Goal: Communication & Community: Participate in discussion

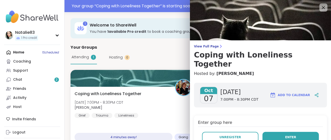
click at [284, 132] on button "Enter" at bounding box center [290, 137] width 56 height 11
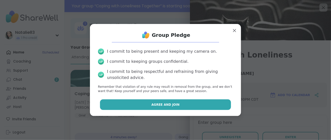
click at [211, 107] on button "Agree and Join" at bounding box center [165, 104] width 131 height 11
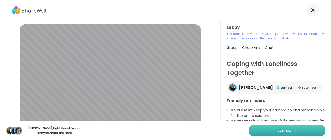
click at [258, 132] on button "Join now" at bounding box center [287, 130] width 76 height 11
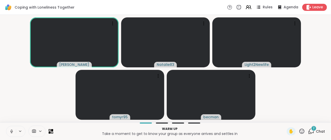
click at [313, 130] on span "2" at bounding box center [314, 128] width 2 height 4
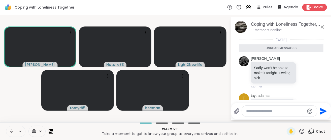
scroll to position [23, 0]
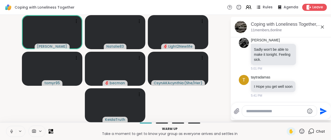
click at [13, 129] on icon at bounding box center [11, 131] width 5 height 5
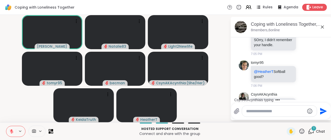
scroll to position [127, 0]
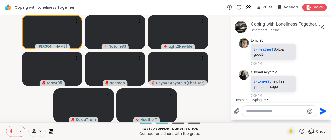
click at [264, 110] on textarea "Type your message" at bounding box center [275, 111] width 59 height 5
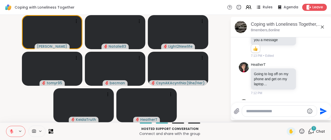
scroll to position [203, 0]
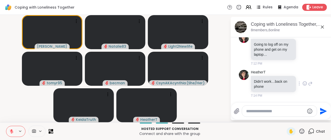
click at [292, 72] on div "HeatherT Didn’t work…back on phone 7:14 PM" at bounding box center [282, 84] width 62 height 28
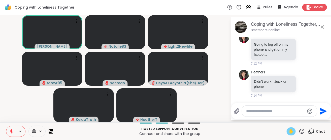
click at [289, 130] on span "✋" at bounding box center [291, 131] width 5 height 6
click at [12, 131] on icon at bounding box center [11, 131] width 5 height 5
click at [13, 130] on icon at bounding box center [11, 131] width 5 height 5
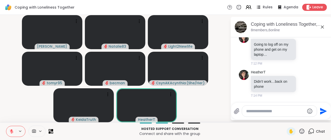
click at [302, 131] on div "✋ Chat" at bounding box center [306, 131] width 38 height 8
click at [299, 132] on icon at bounding box center [302, 131] width 6 height 6
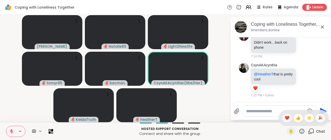
scroll to position [242, 0]
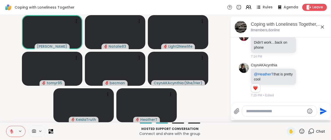
click at [272, 128] on p "Hosted support conversation" at bounding box center [169, 128] width 227 height 5
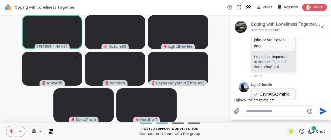
scroll to position [584, 0]
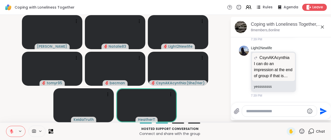
click at [300, 129] on icon at bounding box center [302, 130] width 5 height 5
click at [285, 117] on span "❤️" at bounding box center [287, 118] width 5 height 6
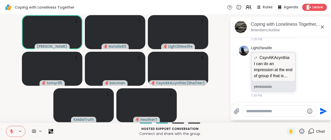
click at [299, 130] on icon at bounding box center [302, 131] width 6 height 6
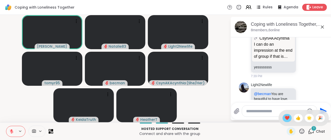
scroll to position [646, 0]
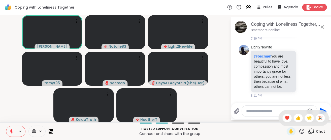
click at [14, 131] on button at bounding box center [11, 131] width 10 height 11
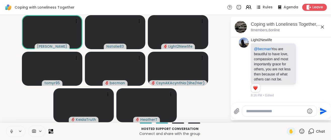
scroll to position [653, 0]
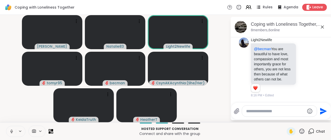
click at [299, 129] on icon at bounding box center [302, 131] width 6 height 6
click at [284, 117] on div "❤️" at bounding box center [287, 118] width 9 height 8
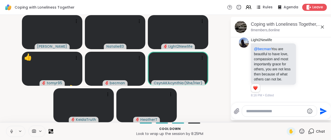
click at [13, 129] on icon at bounding box center [11, 131] width 5 height 5
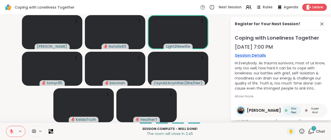
click at [311, 129] on div "1" at bounding box center [314, 128] width 6 height 6
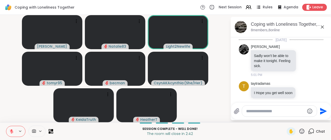
scroll to position [697, 0]
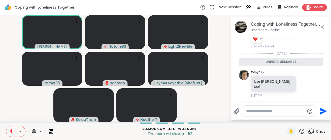
click at [299, 128] on icon at bounding box center [302, 131] width 6 height 6
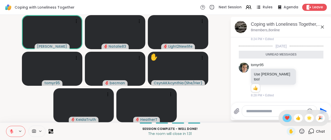
scroll to position [704, 0]
click at [285, 116] on span "❤️" at bounding box center [287, 118] width 5 height 6
click at [299, 131] on icon at bounding box center [302, 131] width 6 height 6
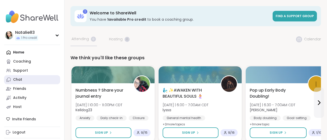
click at [18, 79] on div "Chat" at bounding box center [17, 79] width 9 height 5
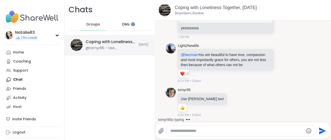
click at [75, 43] on img at bounding box center [77, 45] width 12 height 12
click at [129, 24] on div "DMs" at bounding box center [126, 24] width 25 height 12
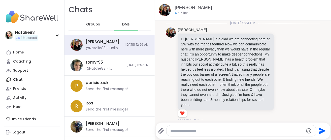
scroll to position [387, 0]
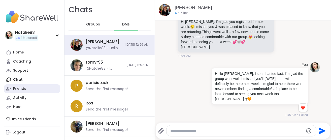
click at [16, 89] on div "Friends" at bounding box center [19, 88] width 13 height 5
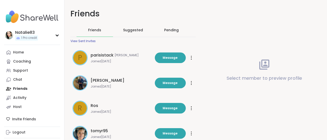
click at [176, 28] on div "Pending" at bounding box center [171, 29] width 15 height 5
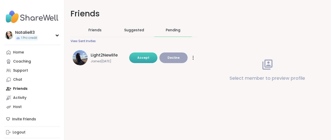
click at [139, 55] on span "Accept" at bounding box center [143, 57] width 12 height 4
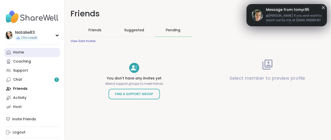
click at [15, 52] on div "Home" at bounding box center [18, 52] width 11 height 5
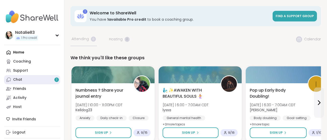
click at [45, 79] on link "Chat 1" at bounding box center [32, 79] width 56 height 9
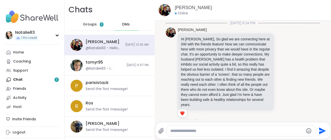
scroll to position [387, 0]
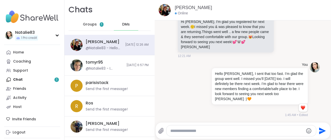
click at [95, 26] on div "Groups 1" at bounding box center [93, 24] width 25 height 12
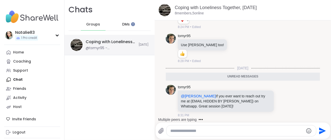
click at [98, 45] on div "Coping with Loneliness Together, Oct 07 @tomyr95 - @Judy If you ever want to re…" at bounding box center [111, 45] width 50 height 12
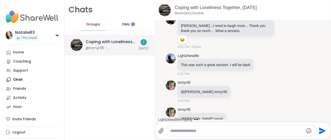
scroll to position [662, 0]
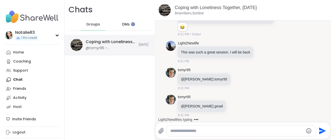
click at [133, 40] on div "Coping with Loneliness Together, Oct 07 @tomyr95 - @judy gmail Today" at bounding box center [109, 45] width 90 height 20
click at [127, 21] on div "DMs" at bounding box center [126, 24] width 25 height 12
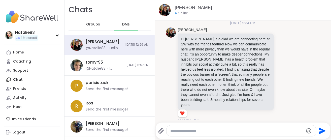
scroll to position [387, 0]
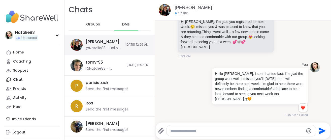
click at [116, 46] on div "Judy @Natalie83 - Hello Judy, I sent that too fast. I’m glad the group went wel…" at bounding box center [109, 45] width 90 height 20
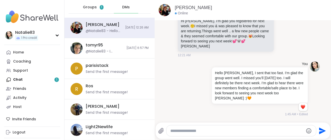
scroll to position [0, 0]
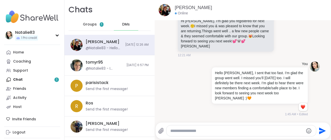
click at [94, 24] on span "Groups" at bounding box center [90, 24] width 14 height 5
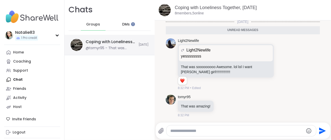
click at [107, 43] on div "Coping with Loneliness Together, [DATE]" at bounding box center [111, 42] width 50 height 6
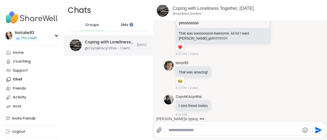
scroll to position [793, 0]
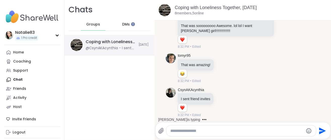
click at [79, 41] on img at bounding box center [77, 45] width 12 height 12
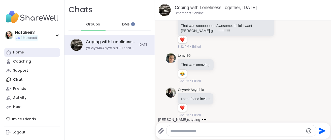
click at [20, 52] on div "Home" at bounding box center [18, 52] width 11 height 5
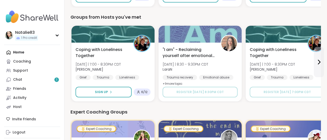
scroll to position [134, 0]
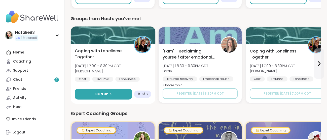
click at [111, 92] on div "Sign Up" at bounding box center [103, 94] width 17 height 5
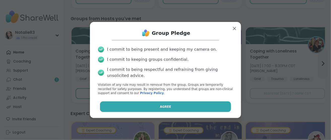
click at [164, 106] on span "Agree" at bounding box center [165, 106] width 11 height 5
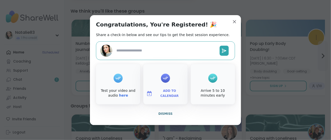
type textarea "*"
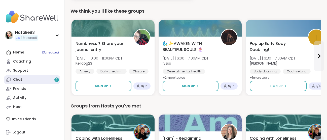
click at [55, 79] on div "1" at bounding box center [56, 79] width 5 height 5
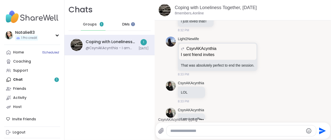
scroll to position [935, 0]
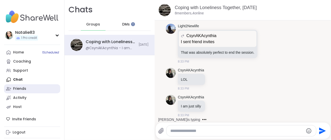
click at [22, 88] on div "Friends" at bounding box center [19, 88] width 13 height 5
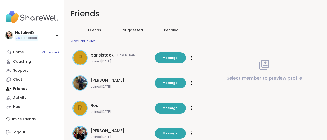
click at [168, 31] on div "Pending" at bounding box center [171, 29] width 15 height 5
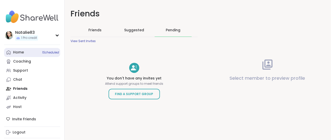
click at [20, 53] on div "Home 1 Scheduled" at bounding box center [18, 52] width 11 height 5
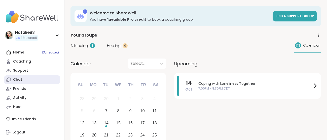
click at [22, 80] on div "Chat" at bounding box center [17, 79] width 9 height 5
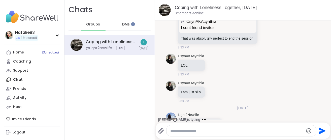
scroll to position [967, 0]
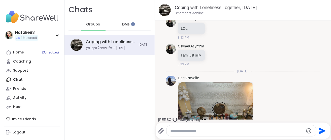
click at [124, 23] on span "DMs" at bounding box center [126, 24] width 8 height 5
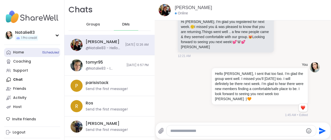
click at [18, 54] on div "Home 1 Scheduled" at bounding box center [18, 52] width 11 height 5
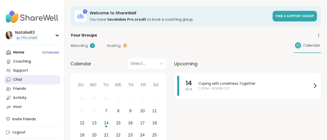
click at [14, 79] on div "Chat" at bounding box center [17, 79] width 9 height 5
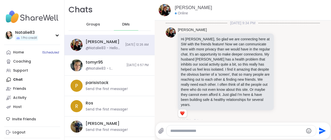
scroll to position [387, 0]
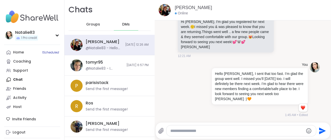
click at [94, 25] on span "Groups" at bounding box center [93, 24] width 14 height 5
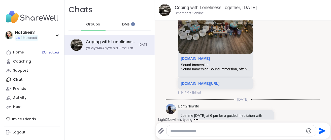
scroll to position [1113, 0]
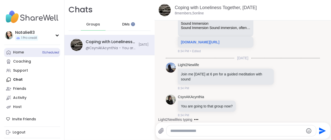
click at [12, 52] on link "Home 1 Scheduled" at bounding box center [32, 52] width 56 height 9
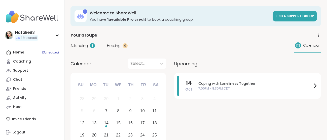
click at [86, 43] on span "Attending" at bounding box center [79, 45] width 17 height 5
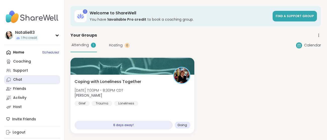
click at [17, 78] on div "Chat" at bounding box center [17, 79] width 9 height 5
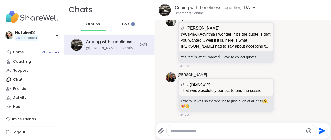
scroll to position [1527, 0]
